Goal: Find specific page/section: Find specific page/section

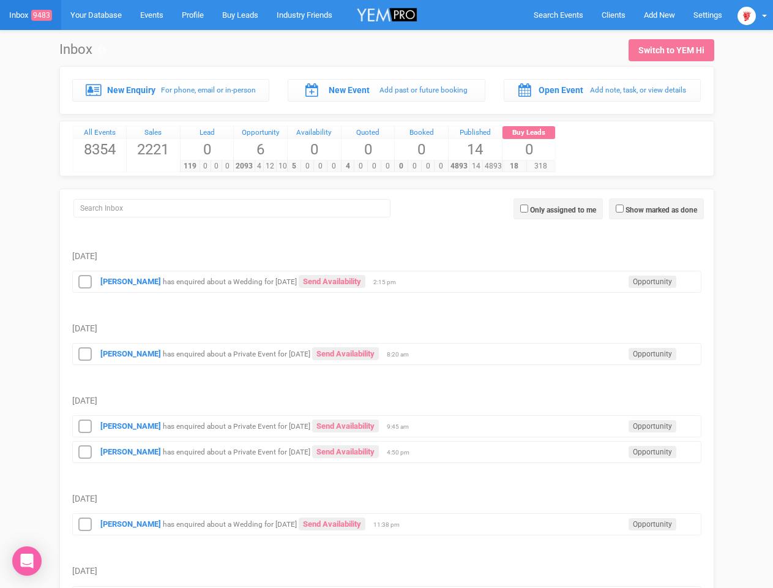
click at [386, 294] on td "[DATE]" at bounding box center [386, 316] width 629 height 47
click at [558, 15] on span "Search Events" at bounding box center [559, 14] width 50 height 9
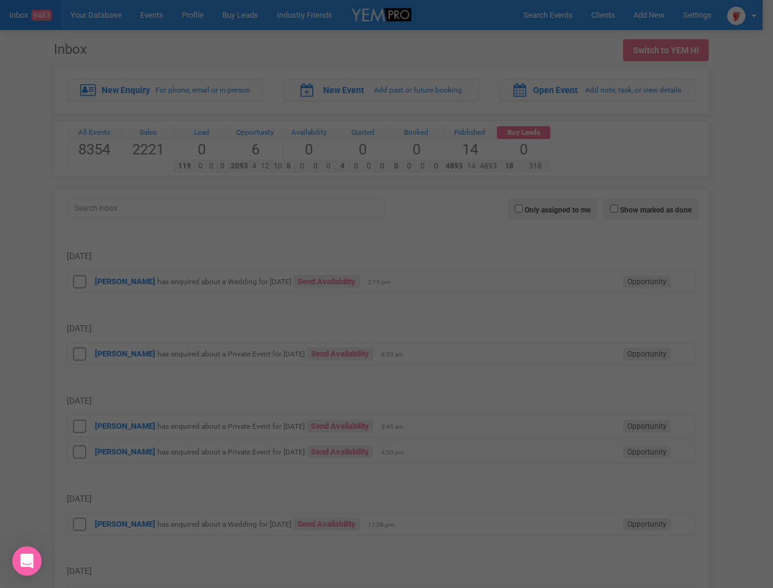
click at [659, 15] on div at bounding box center [386, 294] width 773 height 588
click at [752, 15] on div at bounding box center [386, 294] width 773 height 588
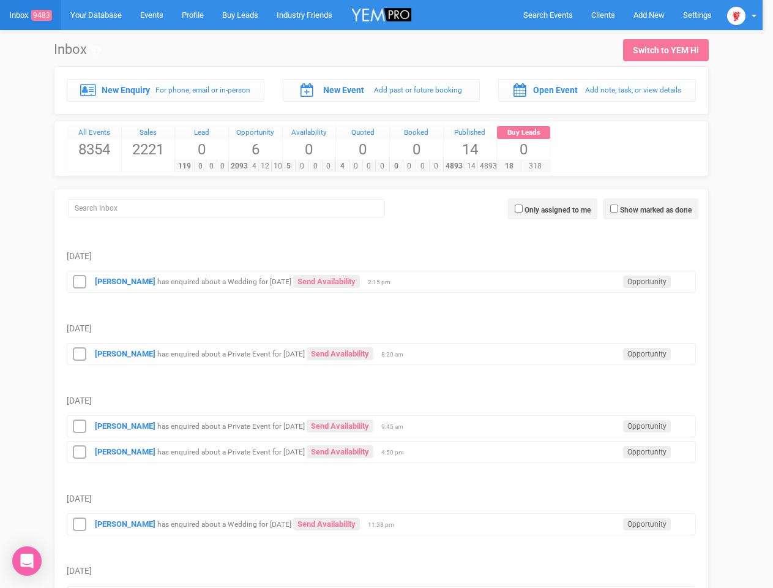
click at [656, 209] on div at bounding box center [386, 294] width 773 height 588
click at [558, 209] on div at bounding box center [386, 294] width 773 height 588
click at [85, 282] on div at bounding box center [386, 294] width 773 height 588
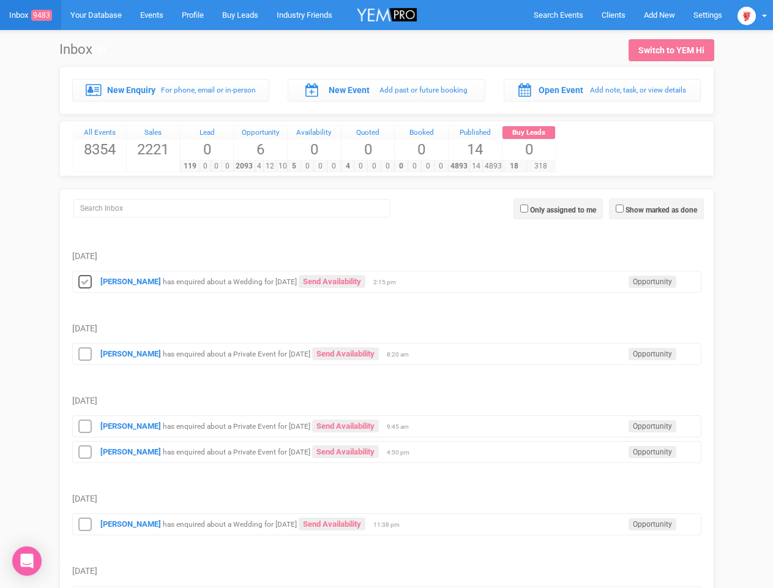
click at [85, 354] on icon at bounding box center [85, 355] width 18 height 16
click at [85, 426] on icon at bounding box center [85, 427] width 18 height 16
